Goal: Browse casually: Explore the website without a specific task or goal

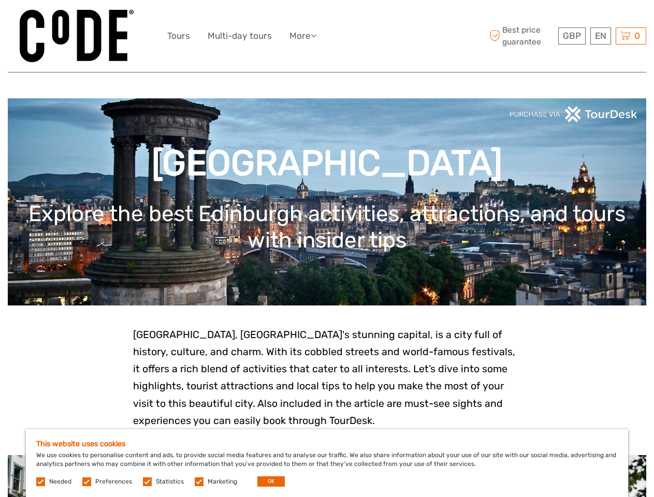
click at [327, 36] on ul "Tours Multi-day tours More Travel Articles Back to Hostel Travel Articles Back …" at bounding box center [249, 35] width 165 height 15
click at [304, 36] on link "More" at bounding box center [302, 35] width 27 height 15
click at [316, 35] on icon at bounding box center [314, 35] width 6 height 9
click at [571, 36] on span "GBP" at bounding box center [572, 36] width 18 height 10
click at [600, 36] on div "EN English Español Deutsch" at bounding box center [600, 35] width 21 height 17
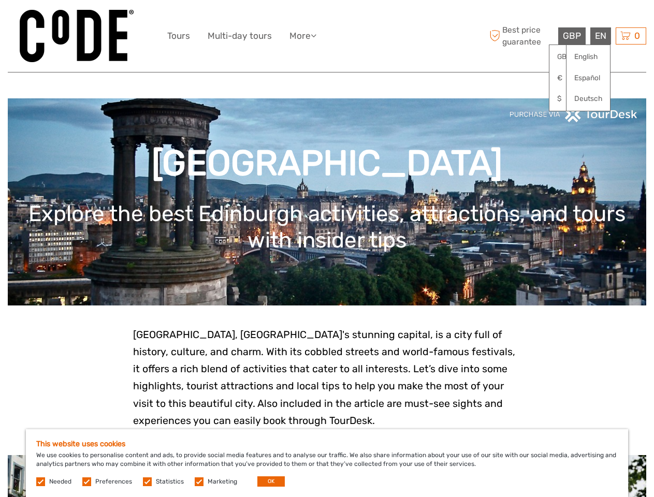
click at [630, 36] on div "0 Items Total £0.00 Checkout The shopping cart is empty." at bounding box center [630, 35] width 31 height 17
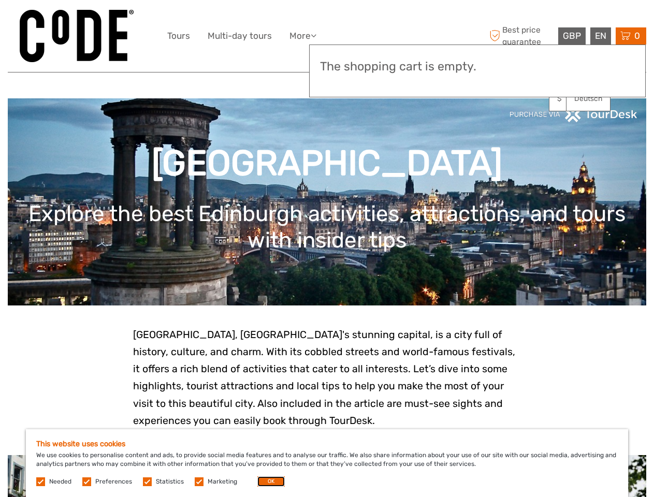
click at [267, 481] on button "OK" at bounding box center [270, 481] width 27 height 10
